Goal: Information Seeking & Learning: Learn about a topic

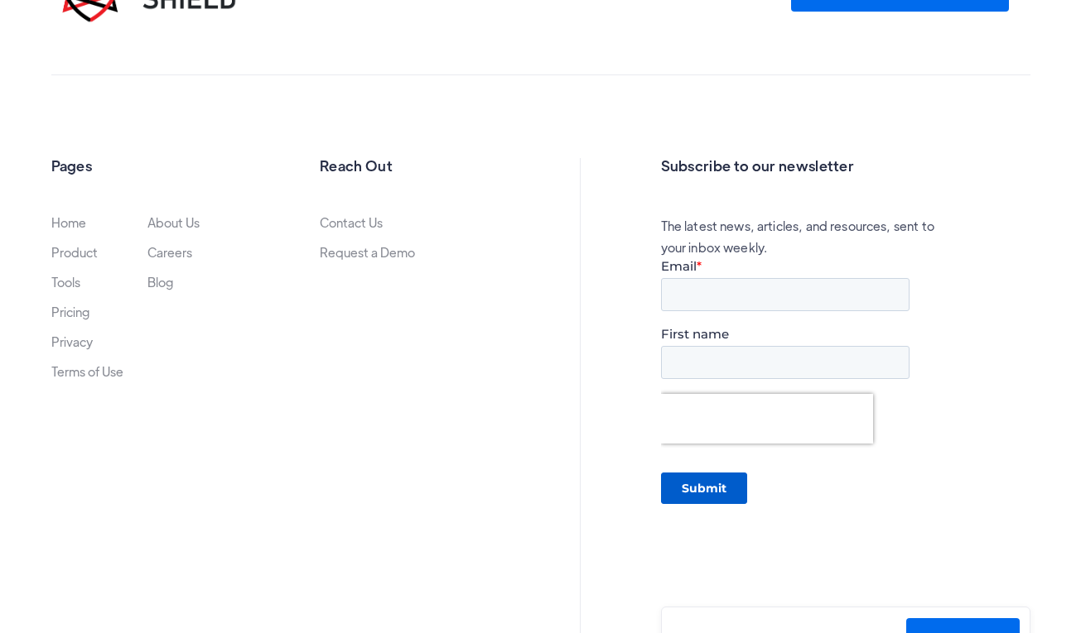
scroll to position [2515, 0]
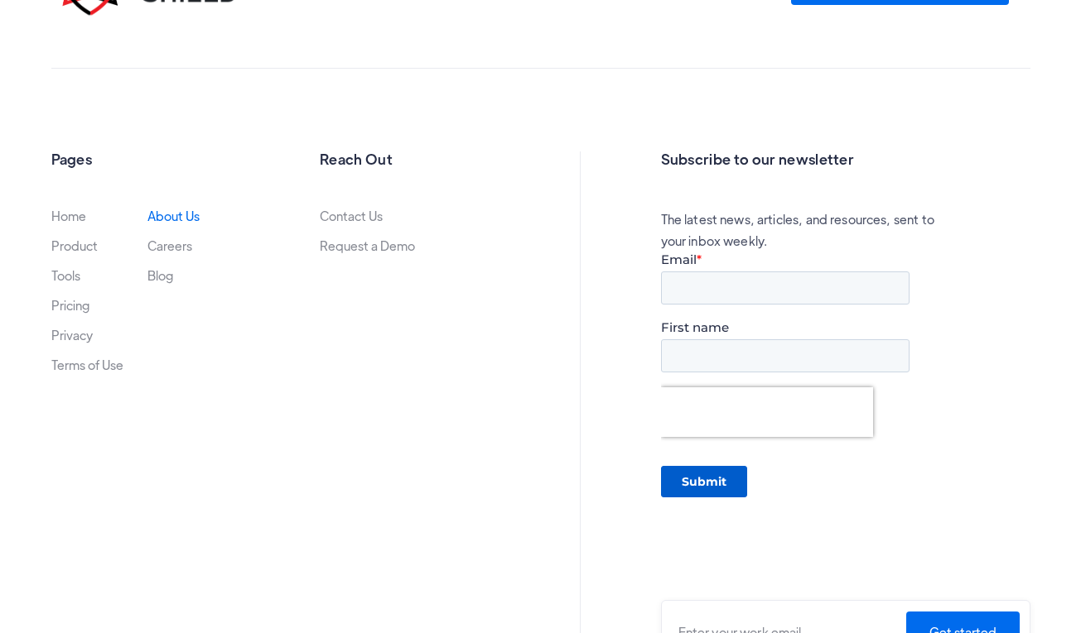
click at [172, 215] on link "About Us" at bounding box center [173, 215] width 52 height 13
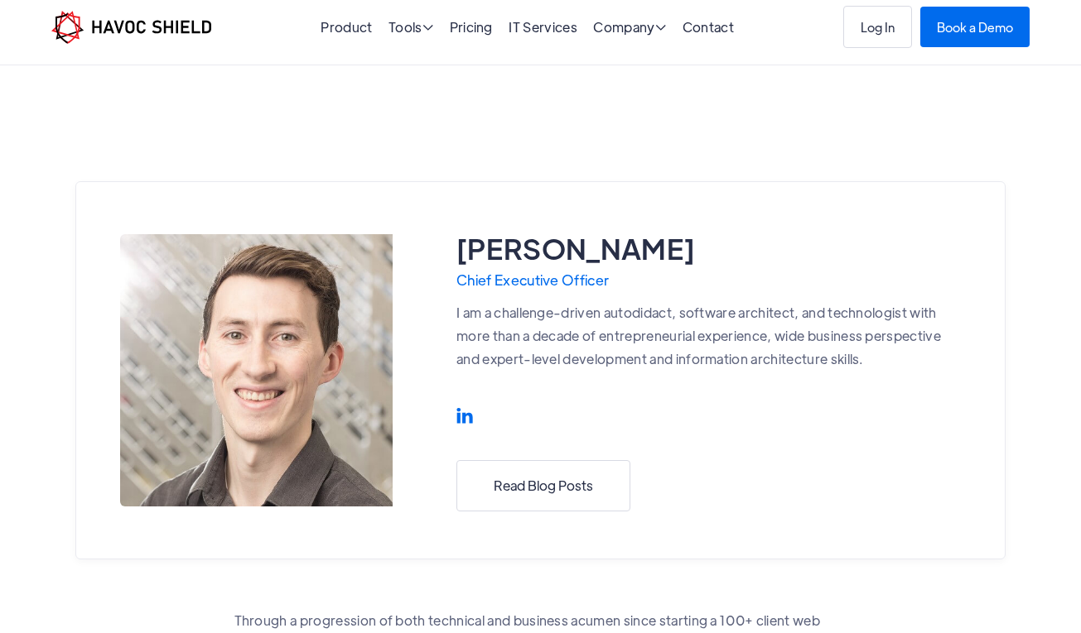
scroll to position [0, 0]
